Goal: Task Accomplishment & Management: Manage account settings

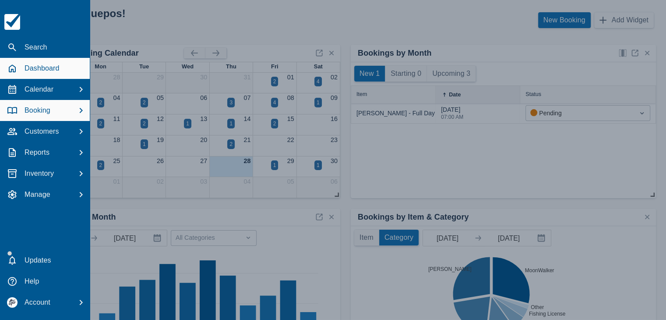
drag, startPoint x: 41, startPoint y: 106, endPoint x: 46, endPoint y: 106, distance: 4.8
click at [41, 106] on p "Booking" at bounding box center [38, 110] width 26 height 11
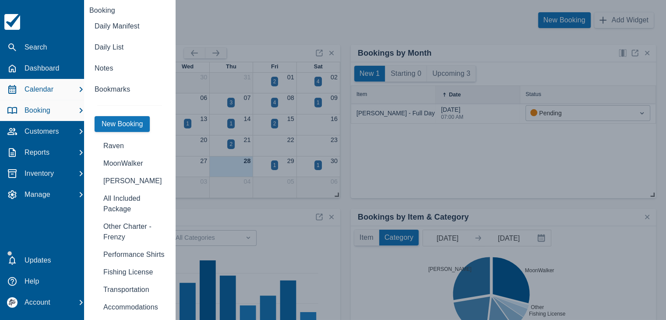
click at [52, 90] on p "Calendar" at bounding box center [39, 89] width 29 height 11
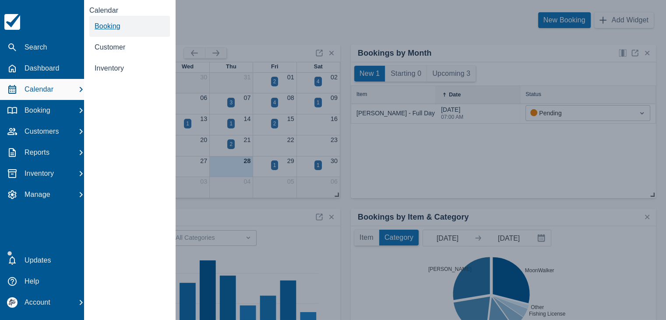
click at [114, 29] on span "Booking" at bounding box center [108, 25] width 26 height 7
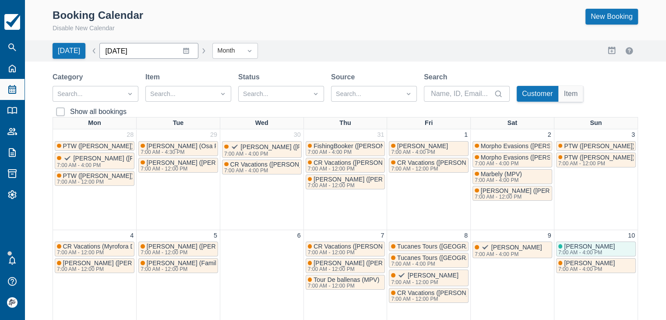
click at [183, 53] on input "[DATE]" at bounding box center [148, 51] width 99 height 16
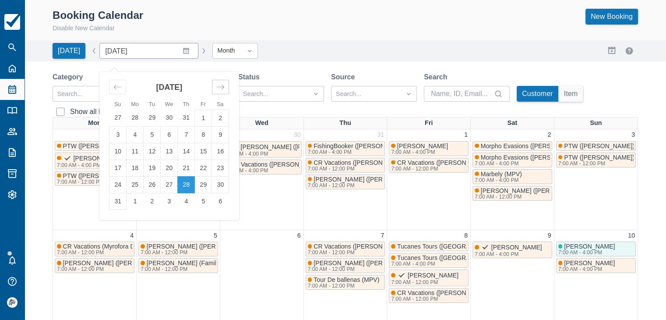
click at [217, 86] on icon "Move forward to switch to the next month." at bounding box center [220, 87] width 8 height 8
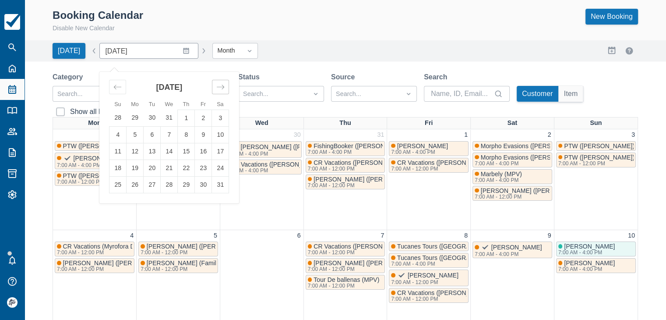
click at [217, 86] on icon "Move forward to switch to the next month." at bounding box center [220, 87] width 8 height 8
click at [114, 85] on icon "Move backward to switch to the previous month." at bounding box center [117, 87] width 8 height 8
click at [161, 169] on td "21" at bounding box center [169, 167] width 17 height 17
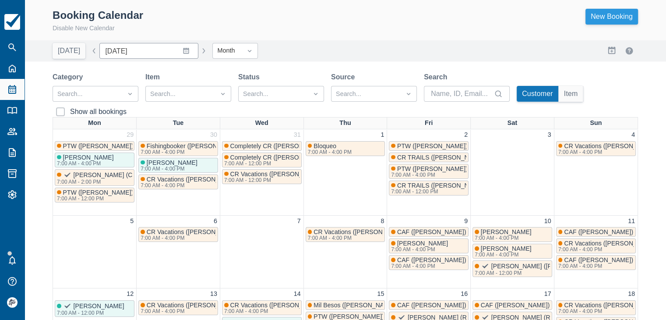
click at [607, 15] on link "New Booking" at bounding box center [612, 17] width 53 height 16
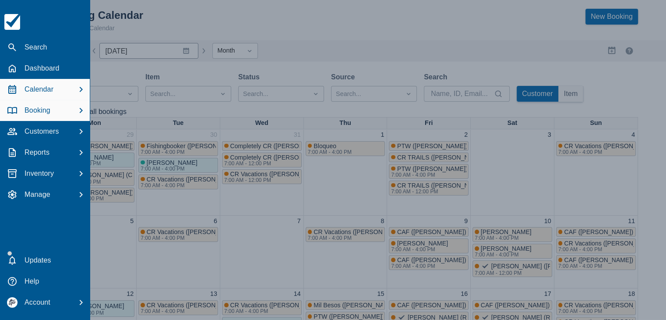
drag, startPoint x: 41, startPoint y: 110, endPoint x: 60, endPoint y: 102, distance: 21.2
click at [41, 111] on p "Booking" at bounding box center [38, 110] width 26 height 11
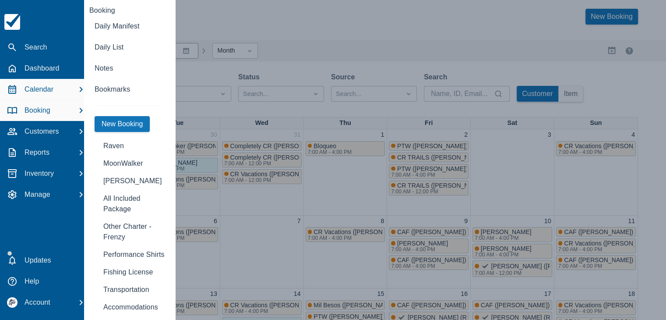
drag, startPoint x: 46, startPoint y: 88, endPoint x: 76, endPoint y: 82, distance: 30.8
click at [46, 89] on p "Calendar" at bounding box center [39, 89] width 29 height 11
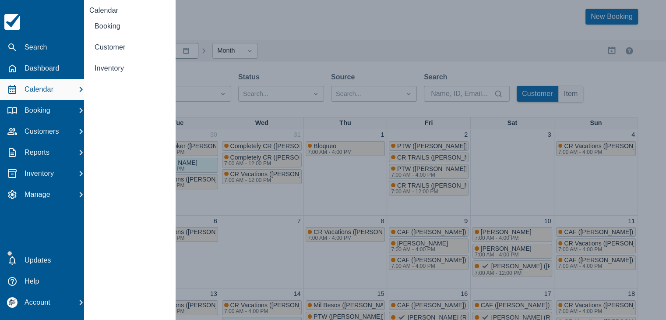
click at [221, 12] on div at bounding box center [333, 160] width 666 height 320
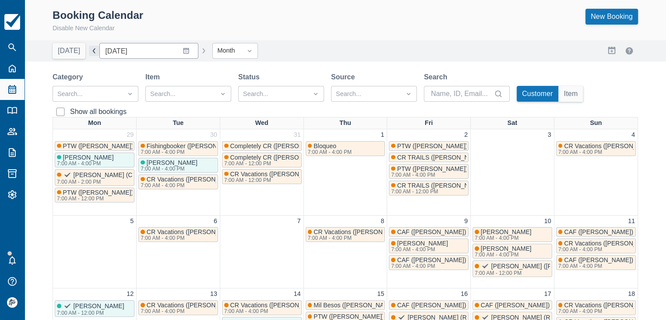
click at [90, 51] on button "button" at bounding box center [94, 51] width 11 height 11
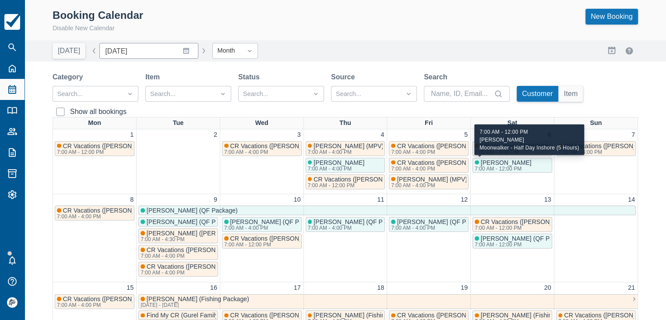
click at [494, 162] on span "A.J. Herrera" at bounding box center [506, 162] width 51 height 7
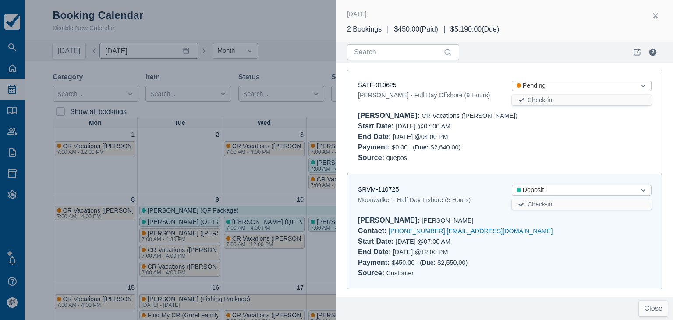
click at [383, 189] on link "SRVM-110725" at bounding box center [378, 189] width 41 height 7
click at [655, 13] on button "button" at bounding box center [655, 16] width 14 height 14
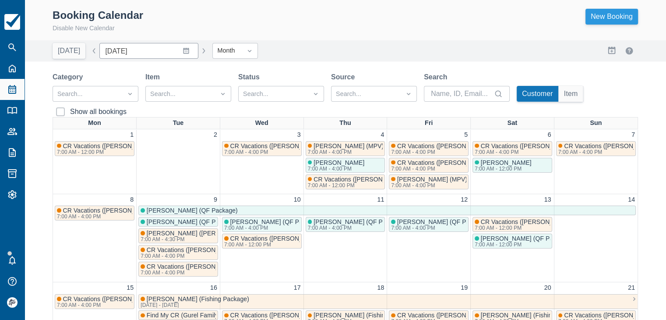
click at [613, 18] on link "New Booking" at bounding box center [612, 17] width 53 height 16
click at [624, 21] on link "New Booking" at bounding box center [612, 17] width 53 height 16
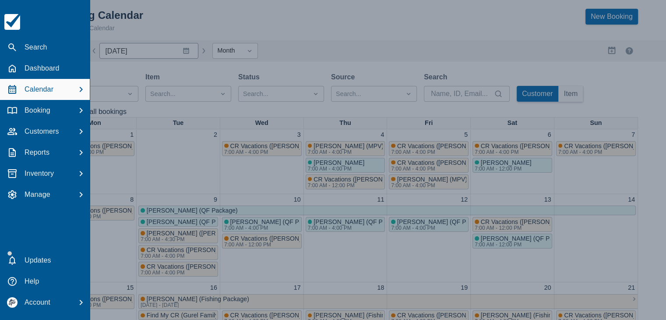
click at [154, 20] on div at bounding box center [333, 160] width 666 height 320
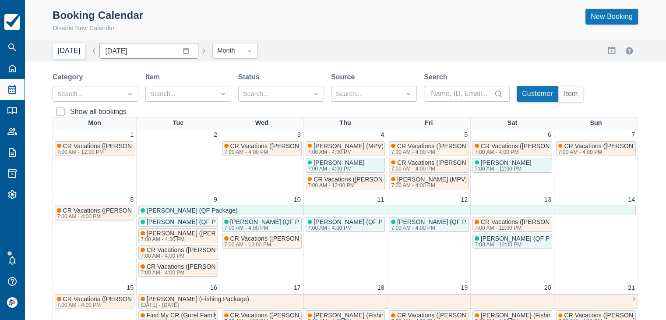
click at [67, 54] on button "Today" at bounding box center [69, 51] width 33 height 16
type input "August 2025"
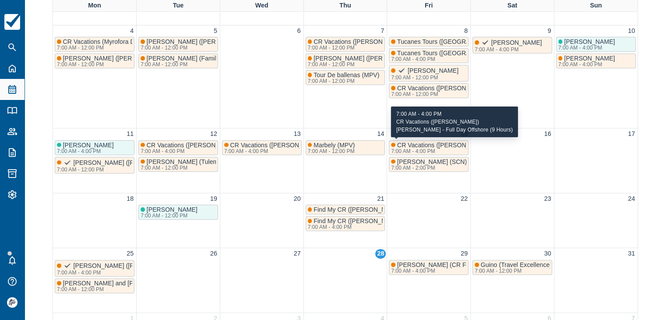
scroll to position [231, 0]
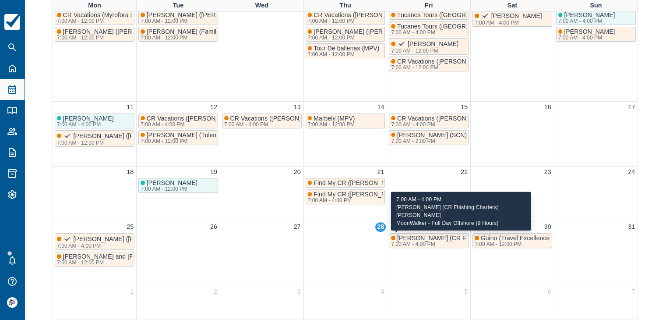
click at [419, 235] on span "[PERSON_NAME] (CR Fhishing Charters) [PERSON_NAME]" at bounding box center [481, 237] width 169 height 7
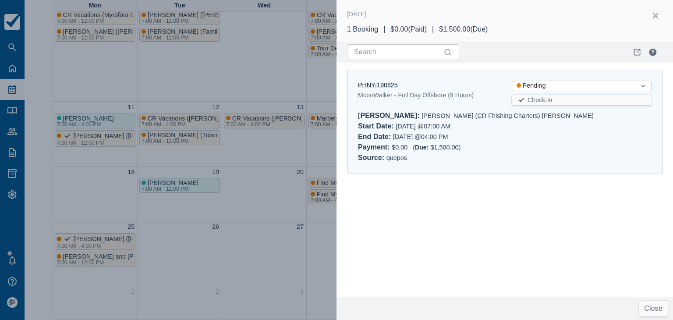
click at [378, 81] on link "PHNY-190825" at bounding box center [378, 84] width 40 height 7
click at [655, 16] on button "button" at bounding box center [655, 16] width 14 height 14
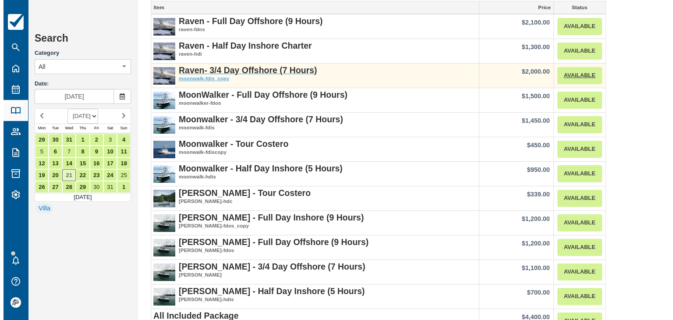
scroll to position [44, 0]
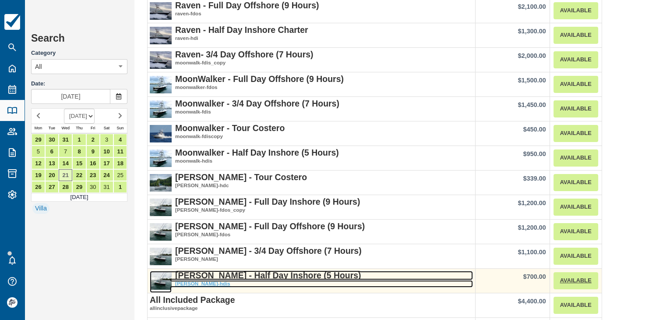
click at [252, 277] on strong "[PERSON_NAME] - Half Day Inshore (5 Hours)" at bounding box center [268, 275] width 186 height 10
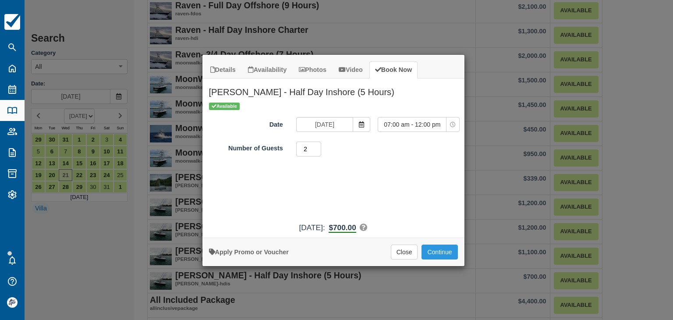
type input "2"
click at [317, 146] on input "2" at bounding box center [308, 148] width 25 height 15
click at [443, 250] on button "Continue" at bounding box center [439, 251] width 36 height 15
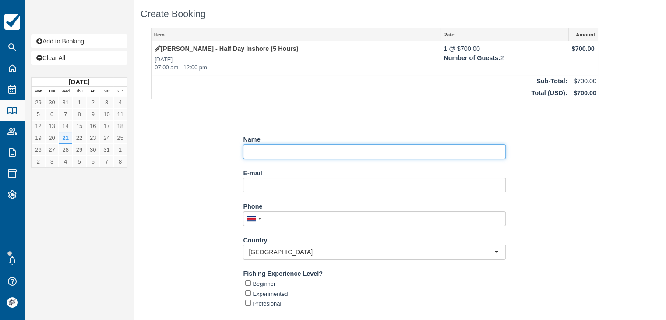
click at [275, 151] on input "Name" at bounding box center [374, 151] width 263 height 15
paste input "Keith Squires"
type input "CAF (Keith Squires)"
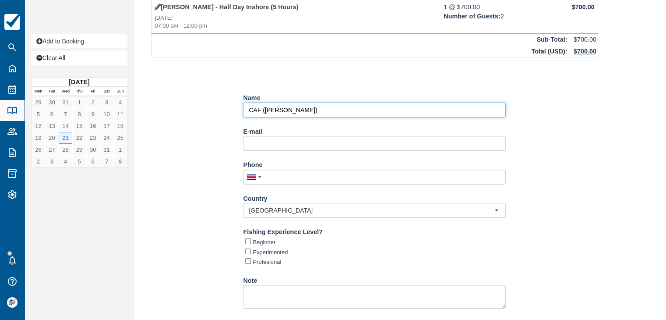
scroll to position [92, 0]
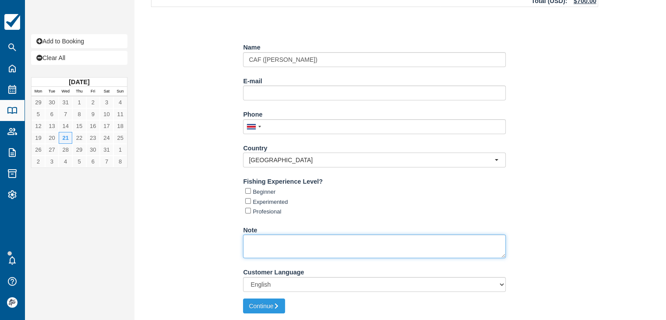
click at [303, 245] on textarea "Note" at bounding box center [374, 246] width 263 height 24
paste textarea "(Pacífico Colonial - Casa Cajun Condo)"
type textarea "Pacífico Colonial - Casa Cajun Condo, 6:45 AM"
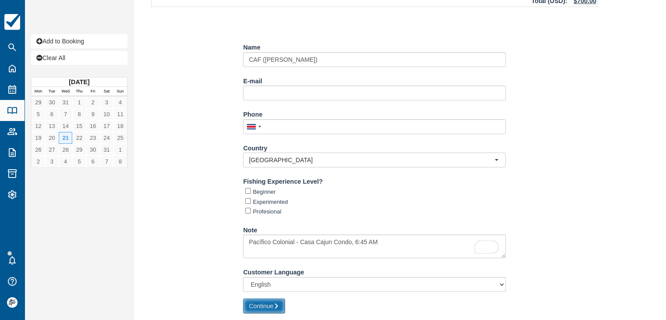
click at [275, 304] on icon "submit" at bounding box center [276, 306] width 6 height 6
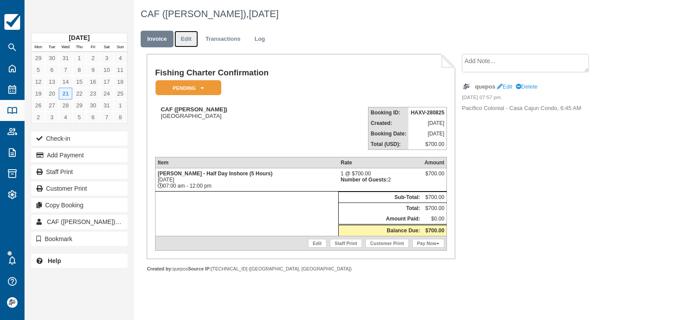
click at [187, 42] on link "Edit" at bounding box center [186, 39] width 24 height 17
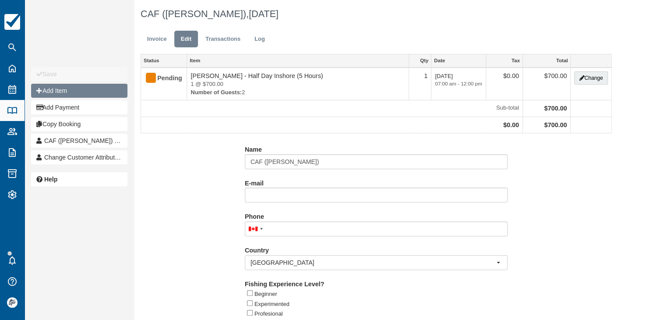
click at [84, 92] on button "Add Item" at bounding box center [79, 91] width 96 height 14
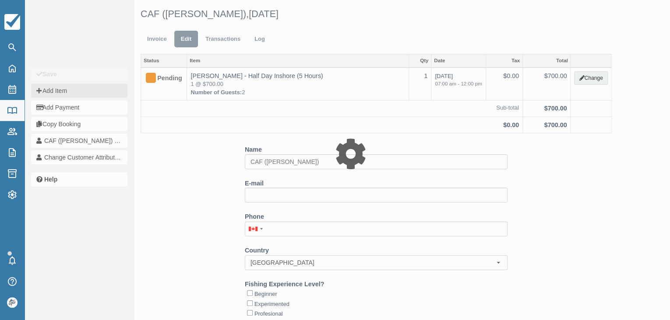
type input "0.00"
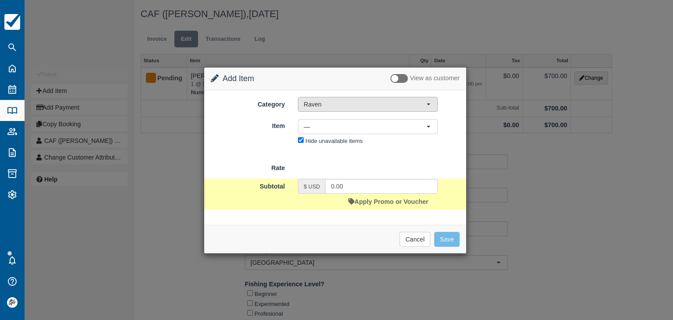
click at [327, 104] on span "Raven" at bounding box center [365, 104] width 123 height 9
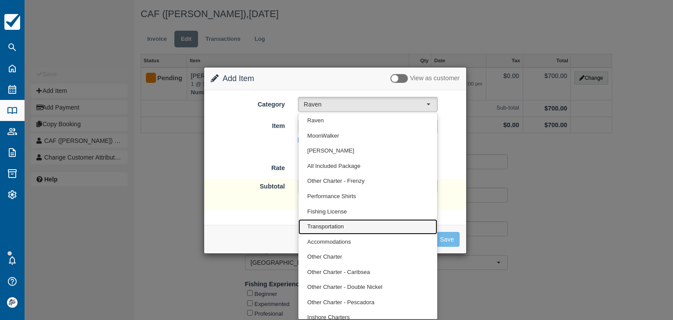
click at [332, 226] on span "Transportation" at bounding box center [325, 226] width 36 height 8
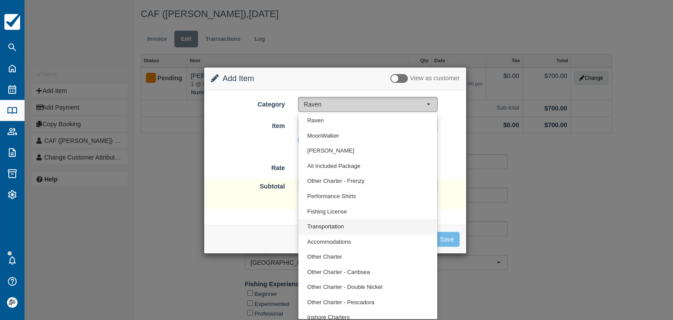
select select "10"
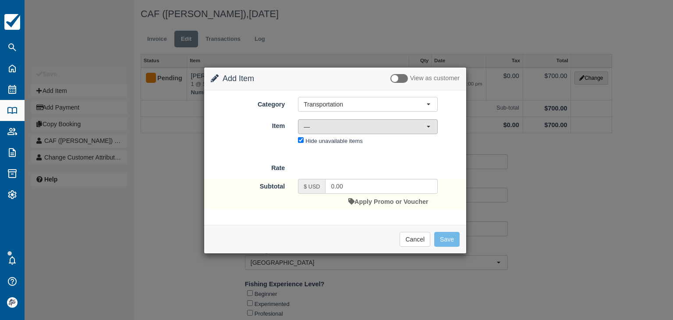
click at [336, 128] on span "—" at bounding box center [365, 126] width 123 height 9
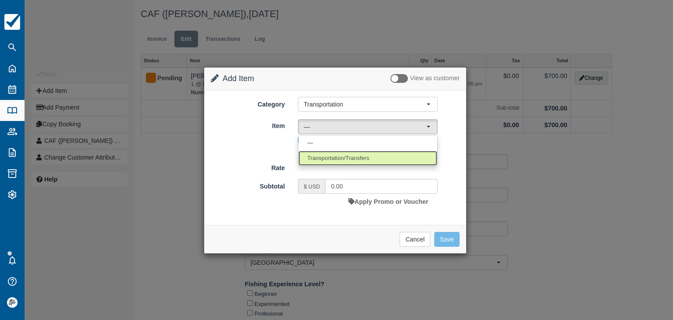
click at [331, 155] on span "Transportation/Transfers" at bounding box center [338, 158] width 62 height 8
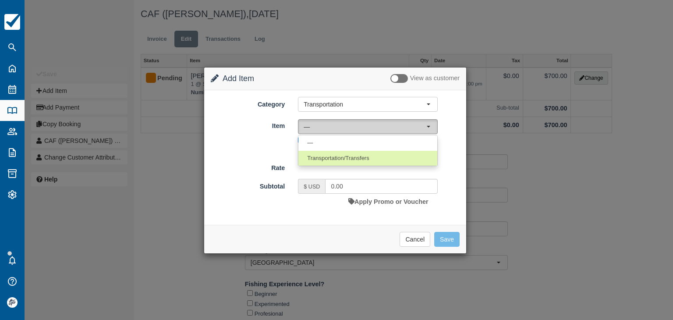
select select "17"
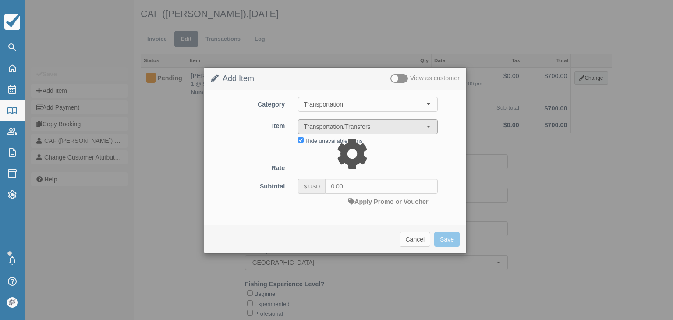
type input "45.00"
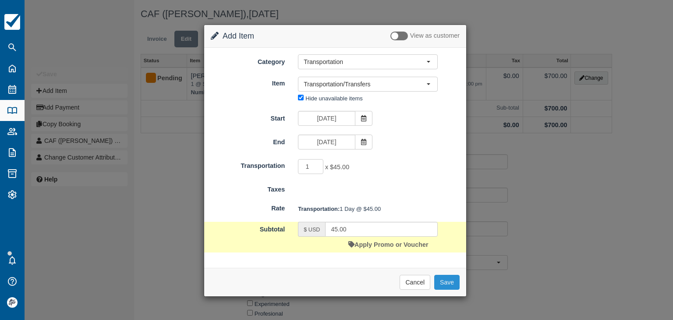
click at [446, 285] on button "Save" at bounding box center [446, 282] width 25 height 15
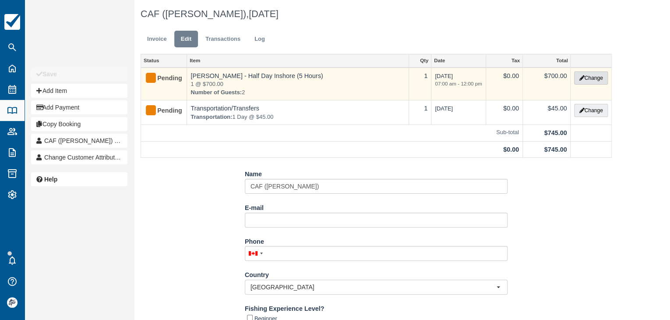
click at [594, 75] on button "Change" at bounding box center [590, 77] width 33 height 13
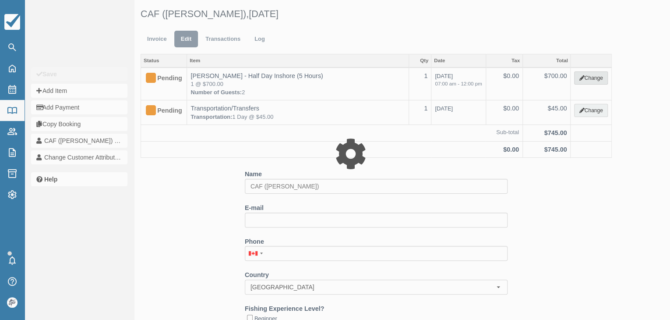
type input "700.00"
select select "15"
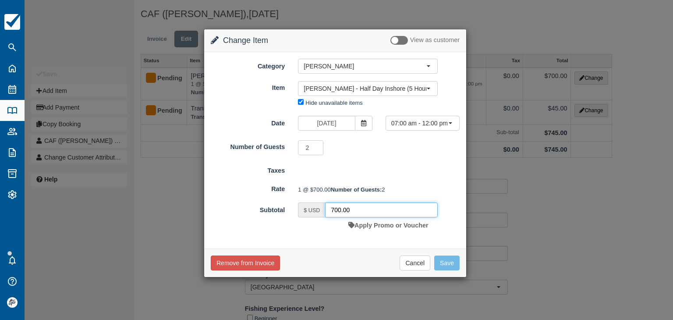
click at [359, 217] on input "700.00" at bounding box center [381, 209] width 113 height 15
type input "595"
click at [450, 270] on button "Save" at bounding box center [446, 262] width 25 height 15
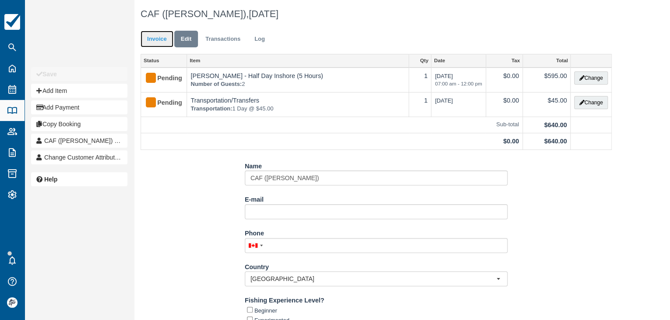
click at [162, 42] on link "Invoice" at bounding box center [157, 39] width 33 height 17
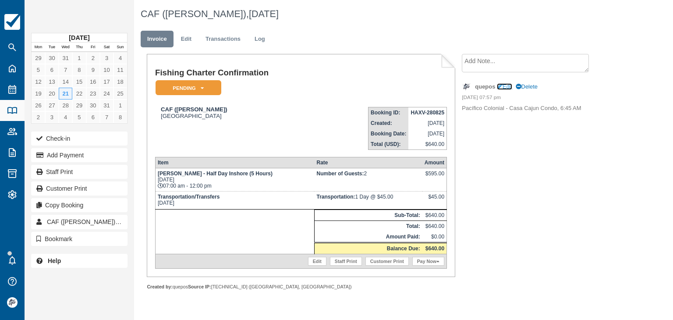
click at [509, 88] on link "Edit" at bounding box center [504, 86] width 15 height 7
type textarea "Pacífico Colonial - Casa Cajun Condo, 6:45 AM"
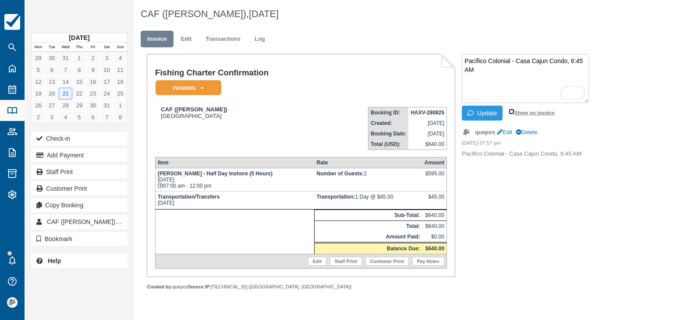
click at [513, 111] on input "Show on invoice" at bounding box center [511, 112] width 6 height 6
checkbox input "true"
click at [485, 114] on button "Update" at bounding box center [482, 113] width 41 height 15
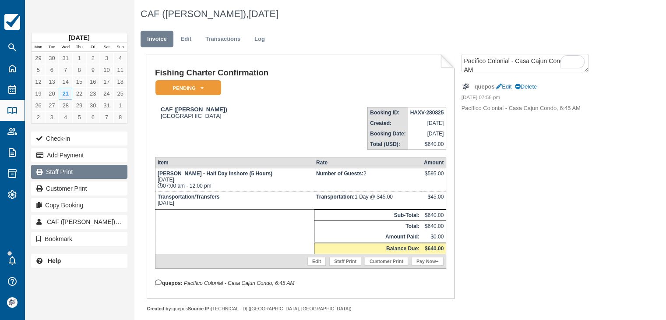
click at [81, 173] on link "Staff Print" at bounding box center [79, 172] width 96 height 14
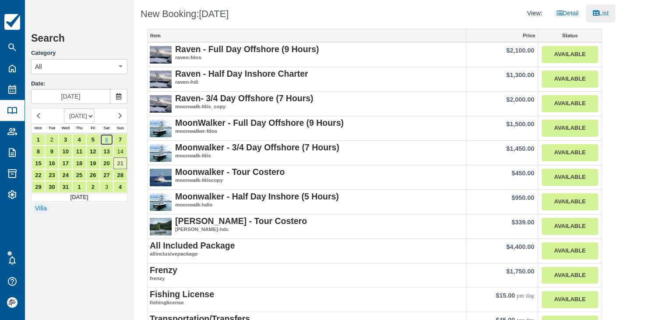
click at [108, 142] on link "6" at bounding box center [107, 140] width 14 height 12
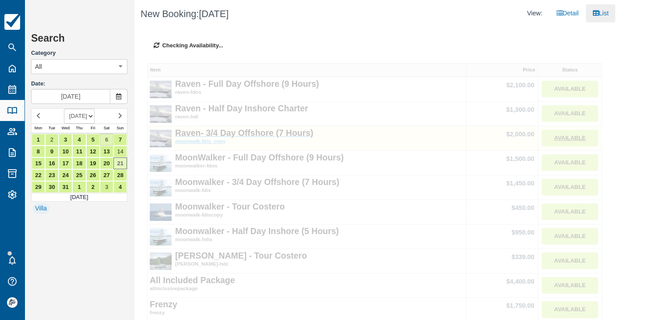
type input "Dec 06 2025"
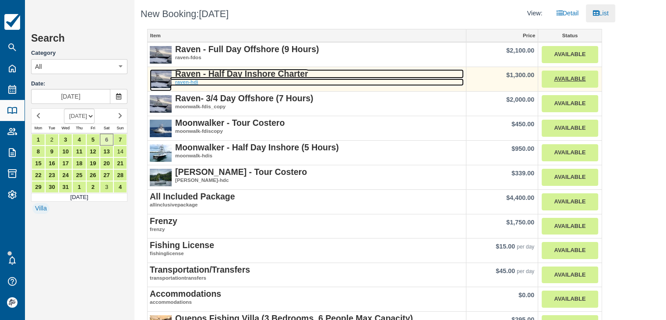
click at [268, 76] on strong "Raven - Half Day Inshore Charter" at bounding box center [241, 74] width 133 height 10
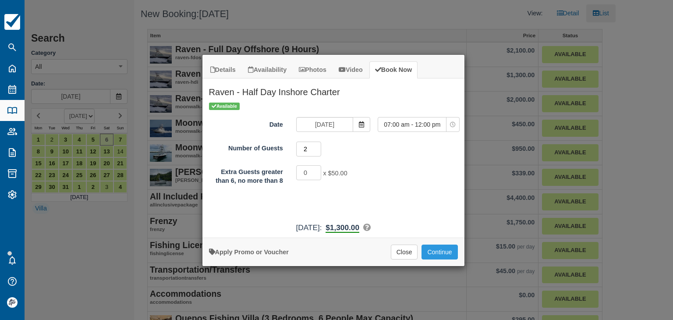
click at [318, 146] on input "2" at bounding box center [308, 148] width 25 height 15
click at [318, 146] on input "3" at bounding box center [308, 148] width 25 height 15
click at [318, 146] on input "4" at bounding box center [308, 148] width 25 height 15
click at [318, 146] on input "5" at bounding box center [308, 148] width 25 height 15
type input "6"
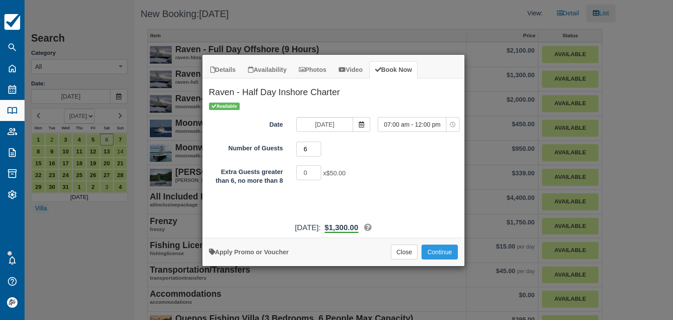
click at [318, 146] on input "6" at bounding box center [308, 148] width 25 height 15
click at [435, 247] on button "Continue" at bounding box center [439, 251] width 36 height 15
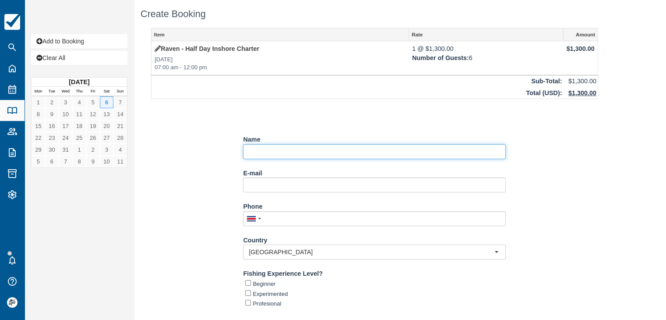
click at [283, 152] on input "Name" at bounding box center [374, 151] width 263 height 15
paste input "Gardner Lee"
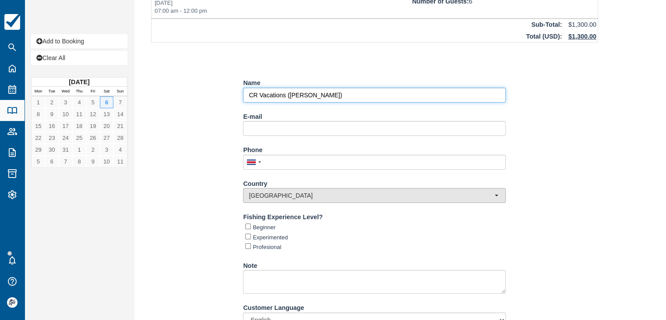
scroll to position [92, 0]
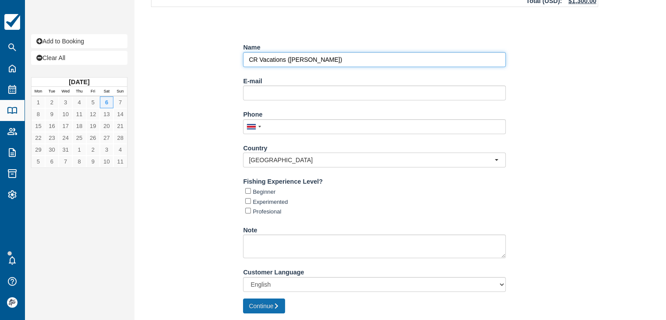
type input "CR Vacations ([PERSON_NAME])"
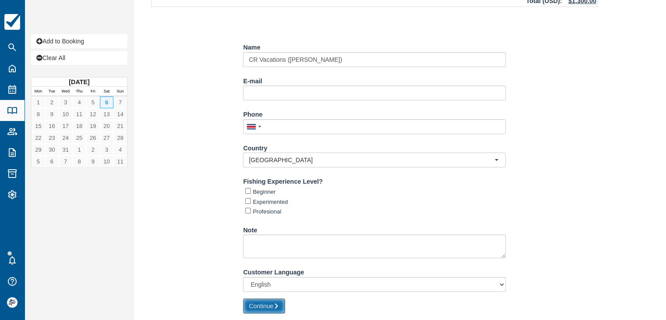
click at [275, 304] on icon "submit" at bounding box center [276, 306] width 6 height 6
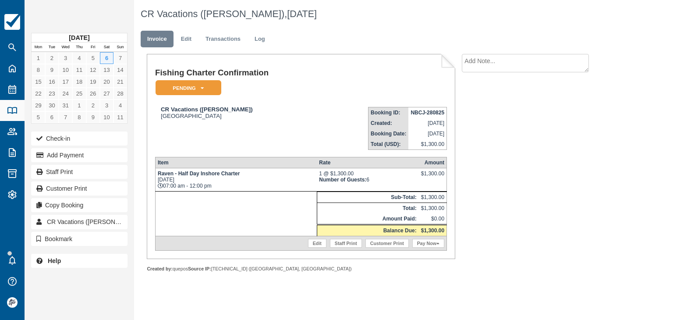
click at [497, 67] on textarea at bounding box center [525, 63] width 127 height 18
type textarea "Upgrade de Moonwalker"
click at [484, 113] on button "Create" at bounding box center [481, 113] width 39 height 15
click at [187, 41] on link "Edit" at bounding box center [186, 39] width 24 height 17
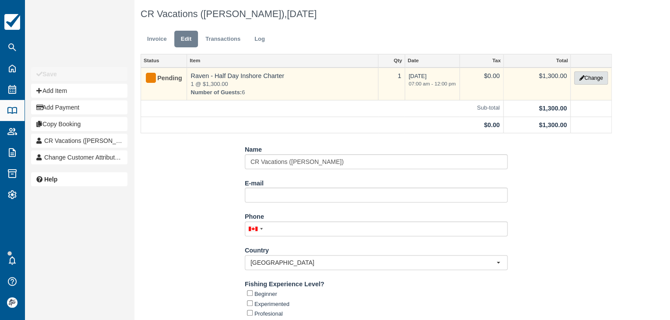
click at [594, 81] on button "Change" at bounding box center [590, 77] width 33 height 13
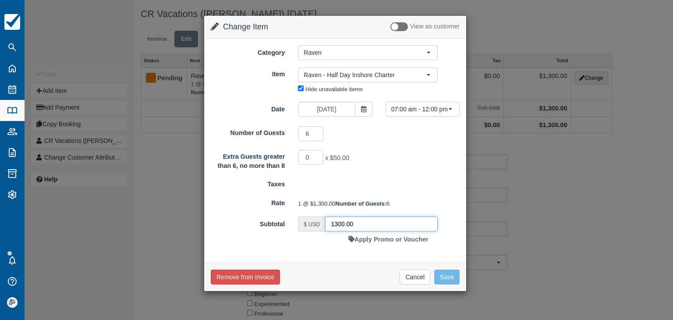
click at [374, 231] on input "1300.00" at bounding box center [381, 223] width 113 height 15
click at [373, 231] on input "1300.00" at bounding box center [381, 223] width 113 height 15
type input "770"
click at [443, 284] on button "Save" at bounding box center [446, 276] width 25 height 15
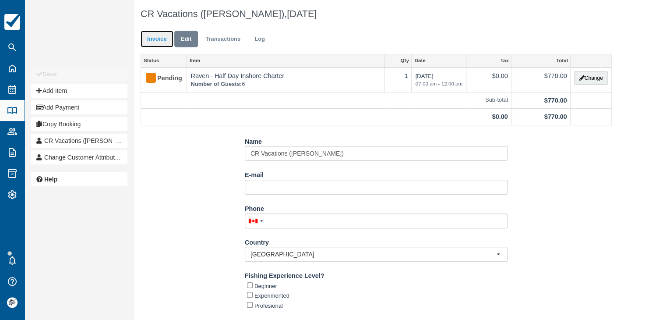
click at [159, 42] on link "Invoice" at bounding box center [157, 39] width 33 height 17
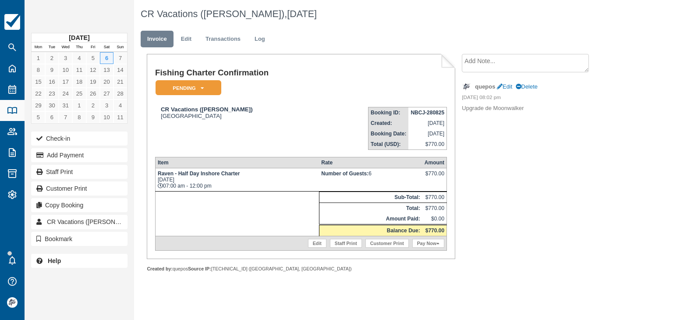
click at [415, 114] on strong "NBCJ-280825" at bounding box center [427, 112] width 34 height 6
copy tbody "NBCJ-280825"
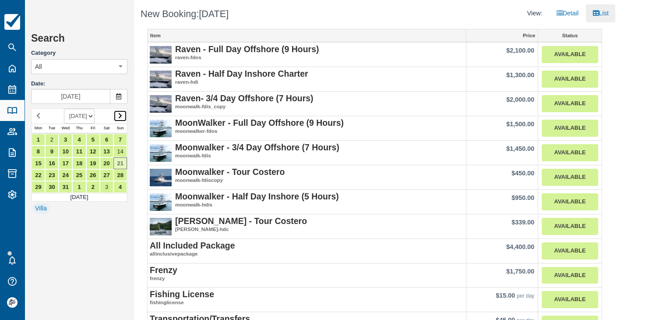
click at [124, 117] on link at bounding box center [120, 116] width 14 height 12
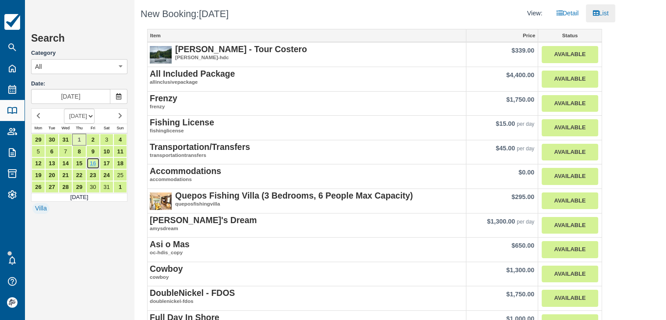
click at [96, 164] on link "16" at bounding box center [93, 163] width 14 height 12
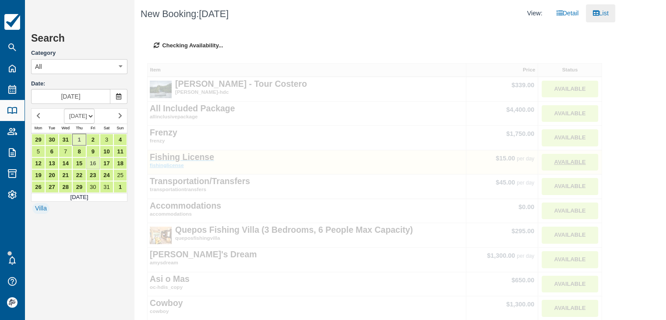
type input "Jan 16 2026"
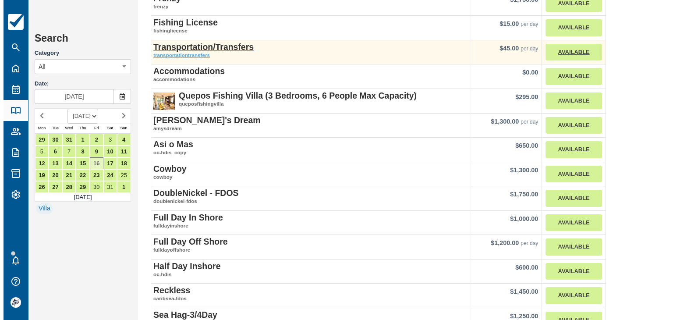
scroll to position [131, 0]
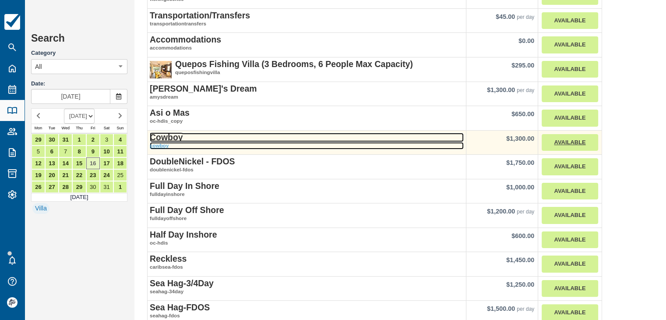
click at [174, 136] on strong "Cowboy" at bounding box center [166, 137] width 33 height 10
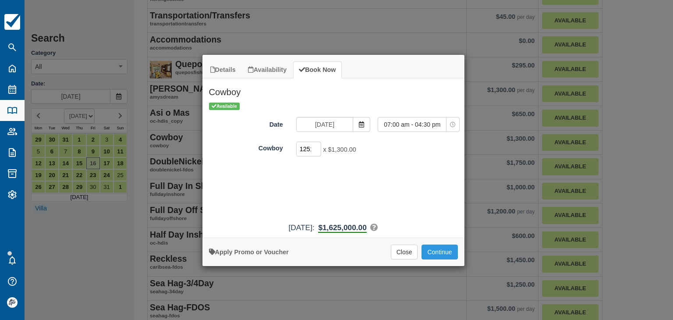
click at [314, 148] on input "1251" at bounding box center [308, 148] width 25 height 15
click at [313, 148] on input "1251" at bounding box center [308, 148] width 25 height 15
click at [310, 148] on input "1251" at bounding box center [308, 148] width 25 height 15
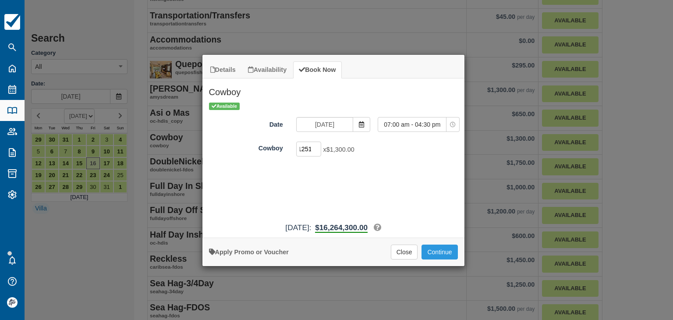
click at [309, 148] on input "12511" at bounding box center [308, 148] width 25 height 15
type input "1"
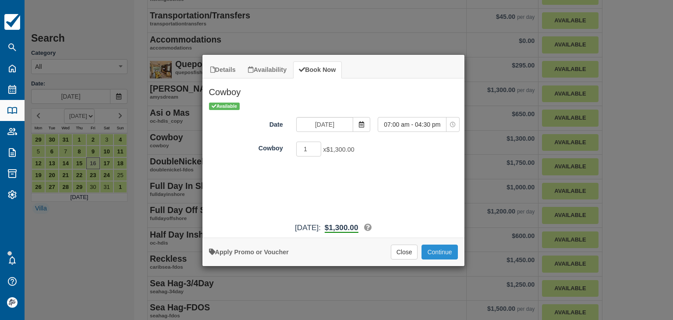
click at [432, 251] on button "Continue" at bounding box center [439, 251] width 36 height 15
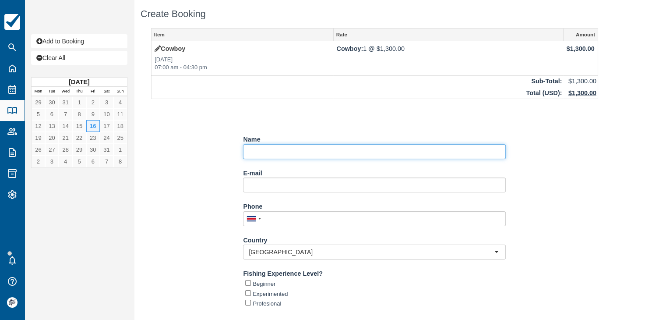
click at [263, 149] on input "Name" at bounding box center [374, 151] width 263 height 15
paste input "Steve & Tammy Wilkes"
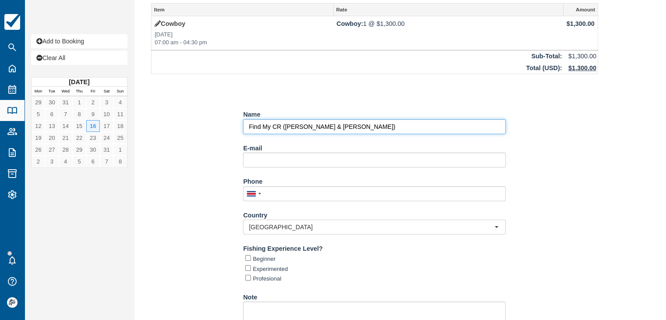
scroll to position [92, 0]
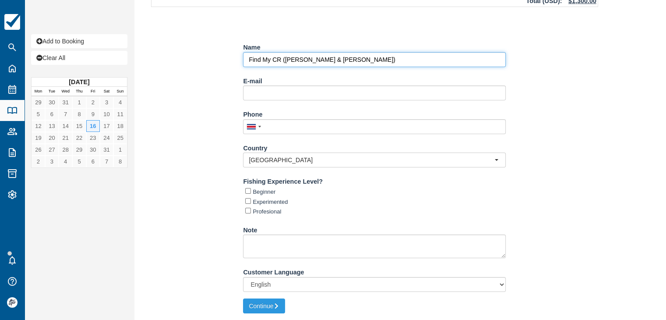
click at [306, 56] on input "Name" at bounding box center [374, 59] width 263 height 15
type input "Find My CR ([PERSON_NAME] y [PERSON_NAME])"
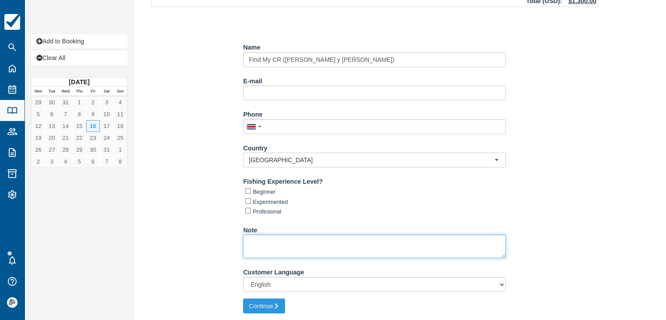
click at [264, 244] on textarea "Note" at bounding box center [374, 246] width 263 height 24
paste textarea "Parador Resort & Spa"
type textarea "Parador Resort & Spa 6:45 am"
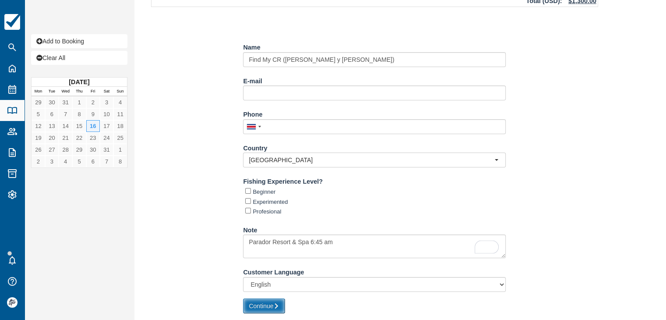
click at [266, 303] on button "Continue" at bounding box center [264, 305] width 42 height 15
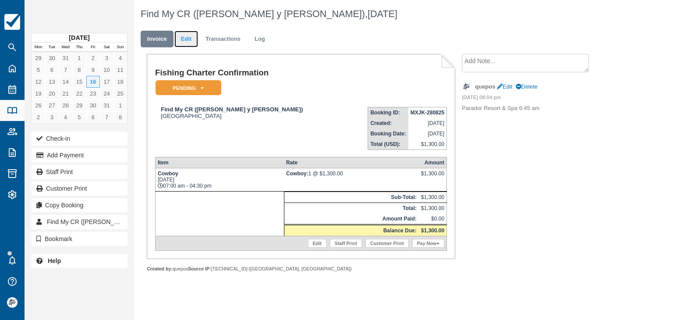
click at [187, 41] on link "Edit" at bounding box center [186, 39] width 24 height 17
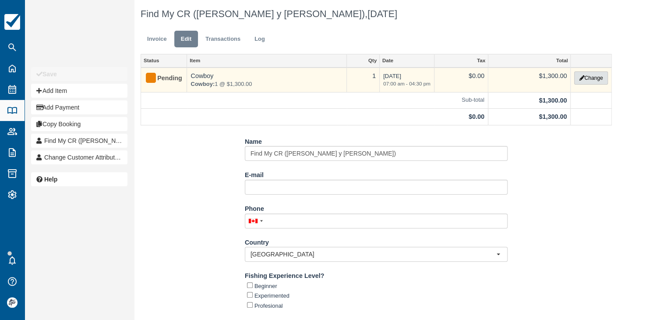
click at [594, 78] on button "Change" at bounding box center [590, 77] width 33 height 13
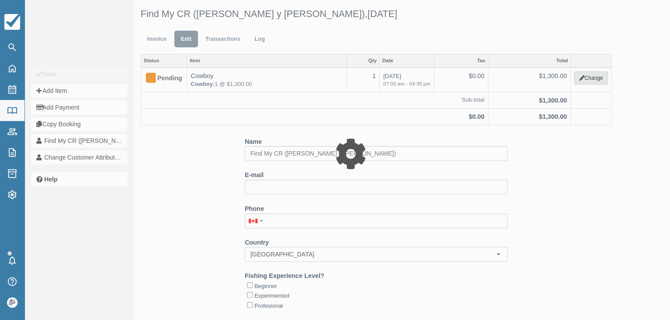
select select "8"
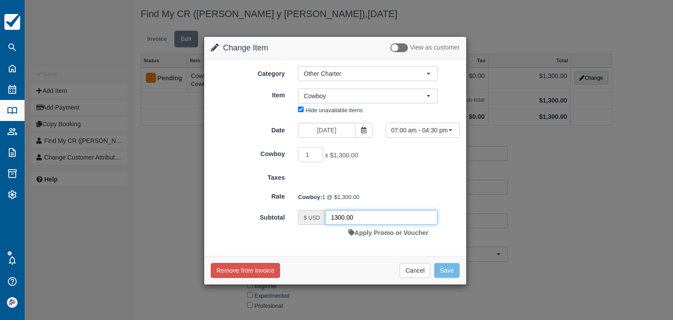
drag, startPoint x: 359, startPoint y: 218, endPoint x: 254, endPoint y: 205, distance: 105.5
click at [256, 206] on form "Category Other Charter Raven MoonWalker Isabella All Included Package Other Cha…" at bounding box center [335, 153] width 249 height 174
click at [356, 221] on input "1203." at bounding box center [381, 217] width 113 height 15
type input "1203.65"
click at [455, 263] on button "Save" at bounding box center [446, 270] width 25 height 15
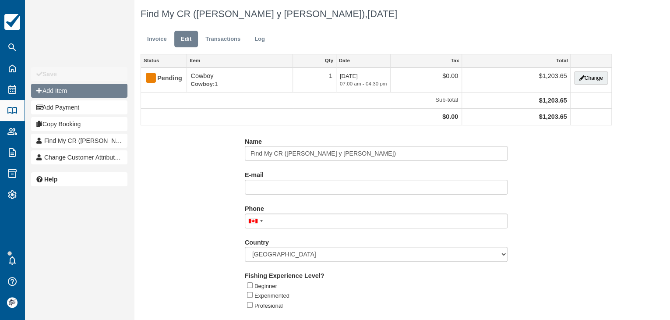
click at [63, 92] on button "Add Item" at bounding box center [79, 91] width 96 height 14
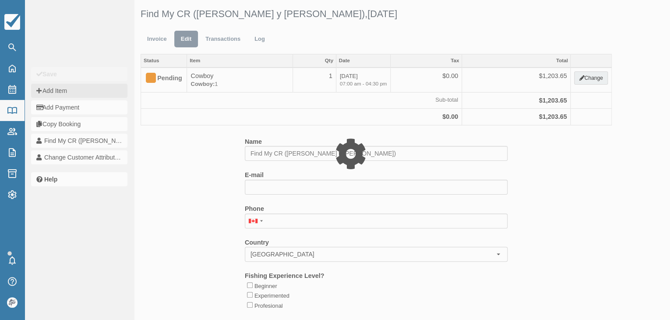
type input "0.00"
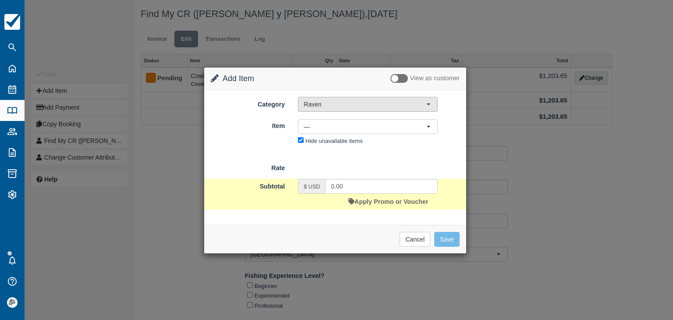
click at [312, 110] on button "Raven" at bounding box center [368, 104] width 140 height 15
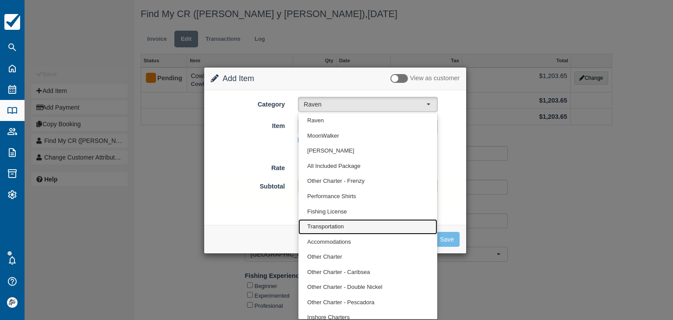
click at [326, 230] on span "Transportation" at bounding box center [325, 226] width 36 height 8
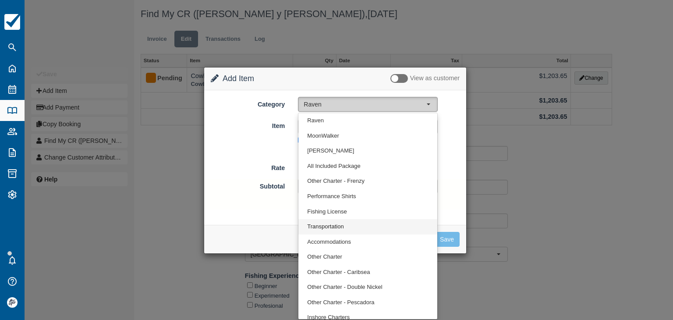
select select "10"
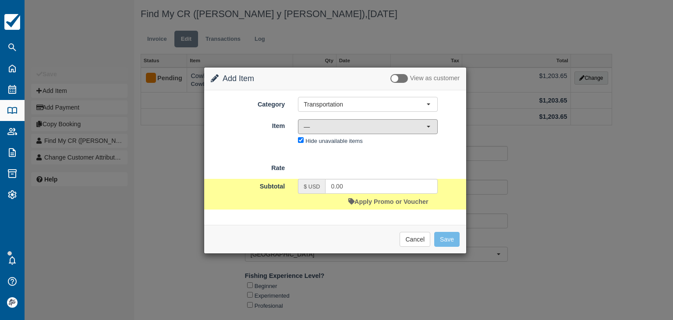
click at [314, 128] on span "—" at bounding box center [365, 126] width 123 height 9
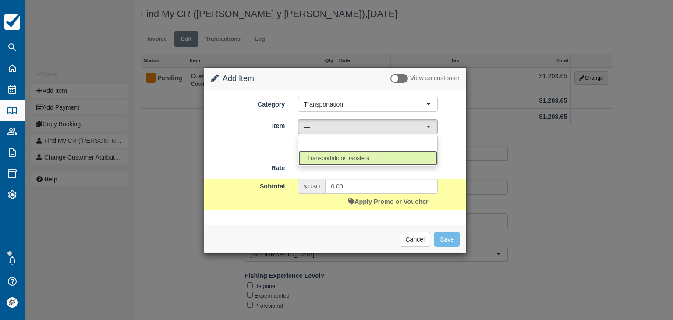
click at [325, 155] on span "Transportation/Transfers" at bounding box center [338, 158] width 62 height 8
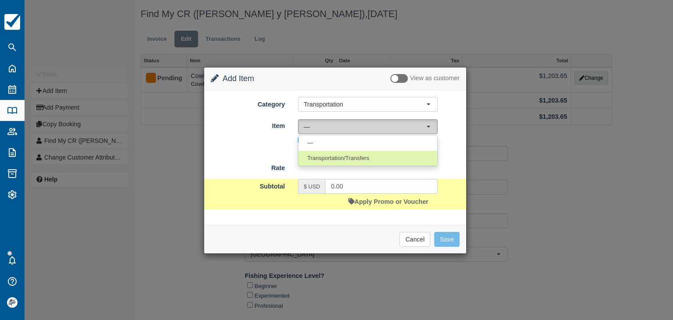
select select "17"
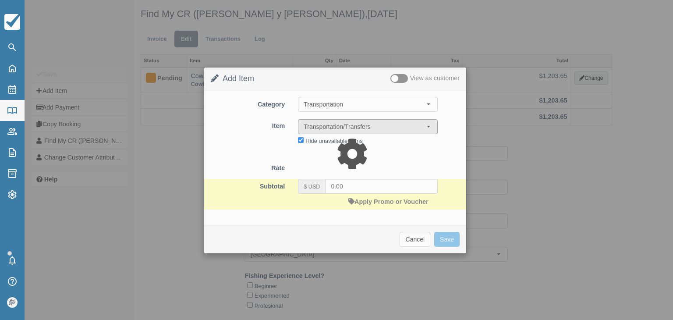
type input "45.00"
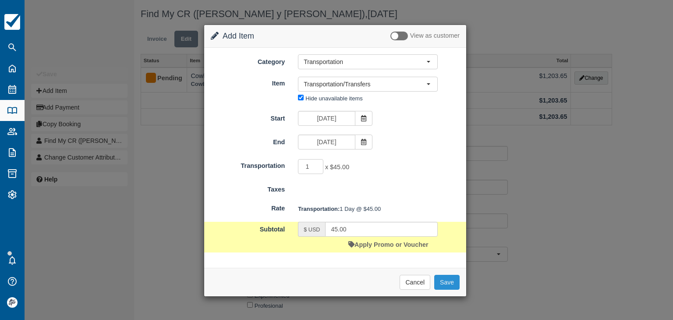
click at [445, 280] on button "Save" at bounding box center [446, 282] width 25 height 15
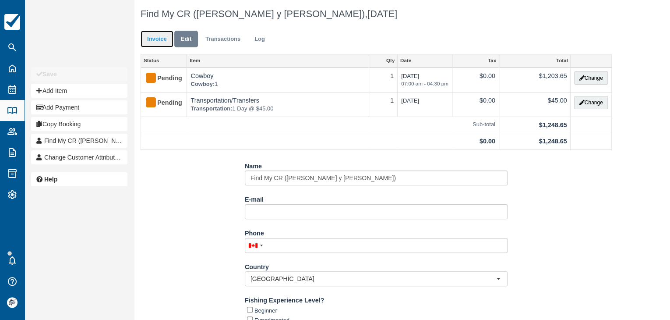
click at [162, 36] on link "Invoice" at bounding box center [157, 39] width 33 height 17
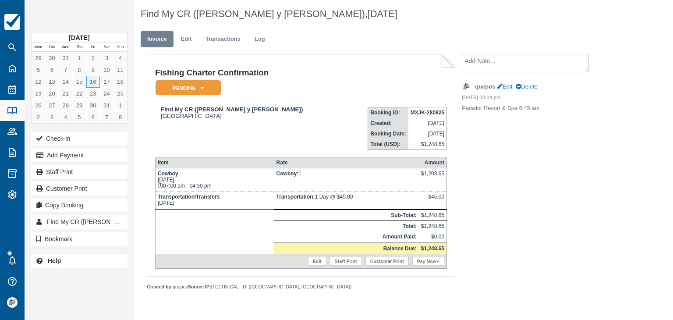
click at [416, 110] on strong "MXJK-280825" at bounding box center [427, 112] width 34 height 6
copy tbody "MXJK-280825"
